Goal: Navigation & Orientation: Find specific page/section

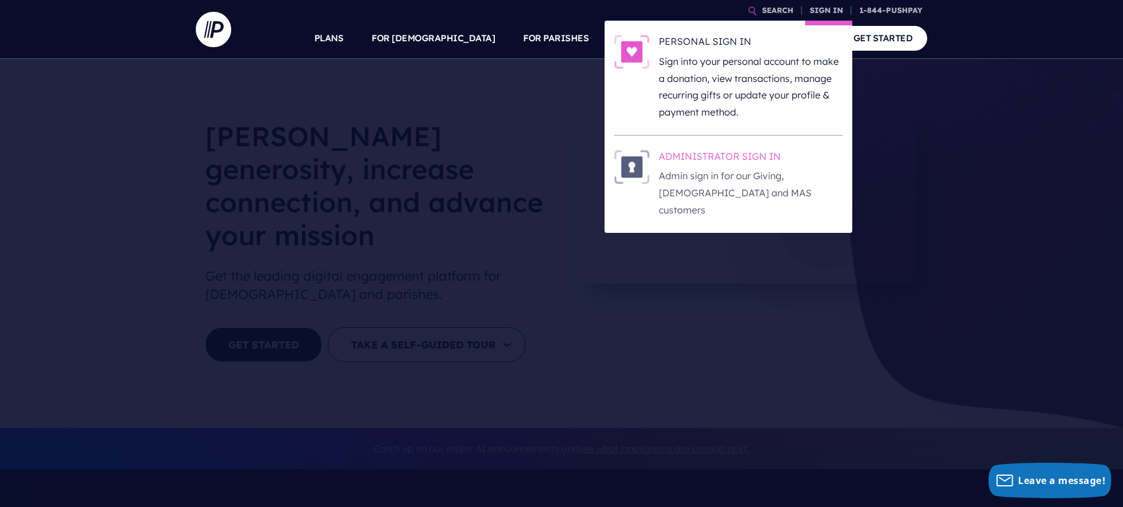
click at [674, 162] on h6 "ADMINISTRATOR SIGN IN" at bounding box center [751, 159] width 184 height 18
click at [744, 175] on p "Admin sign in for our Giving, [DEMOGRAPHIC_DATA] and MAS customers" at bounding box center [751, 192] width 184 height 51
